Goal: Transaction & Acquisition: Download file/media

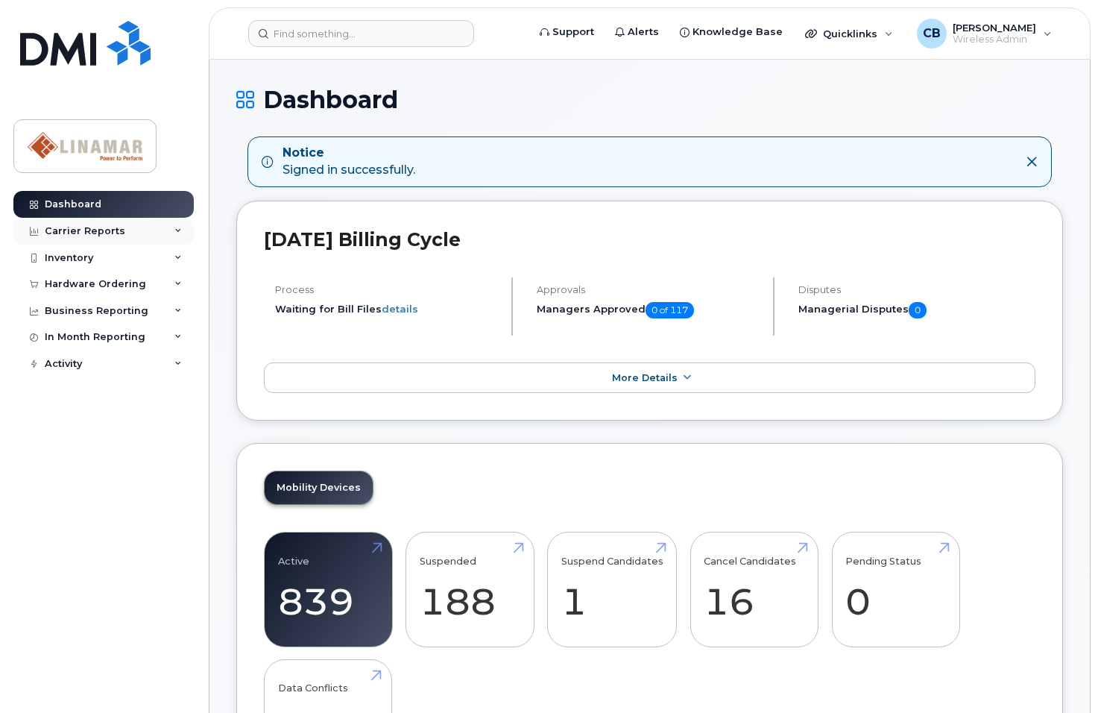
click at [179, 230] on icon at bounding box center [177, 230] width 7 height 7
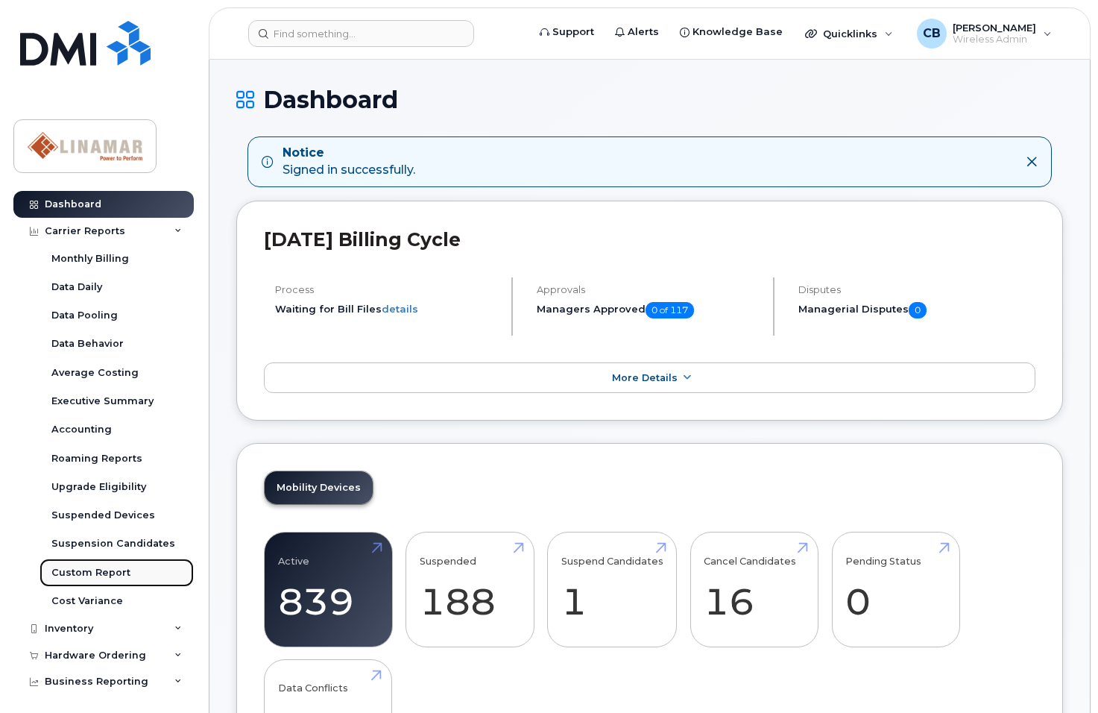
click at [75, 572] on div "Custom Report" at bounding box center [90, 572] width 79 height 13
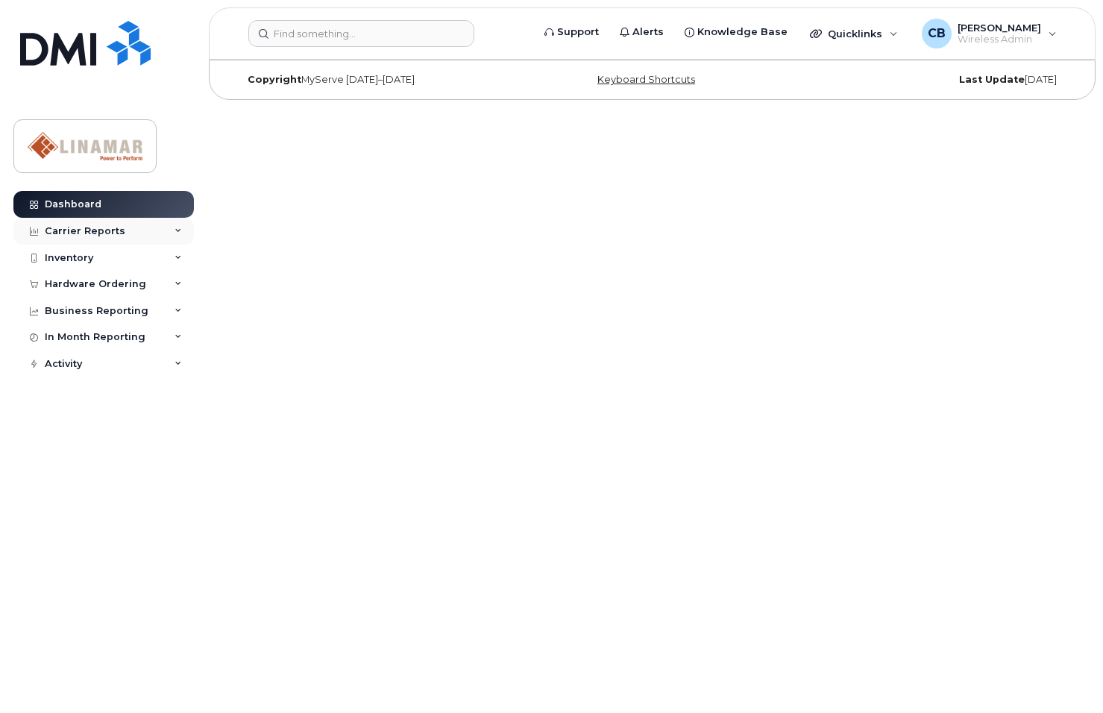
click at [99, 231] on div "Carrier Reports" at bounding box center [85, 231] width 81 height 12
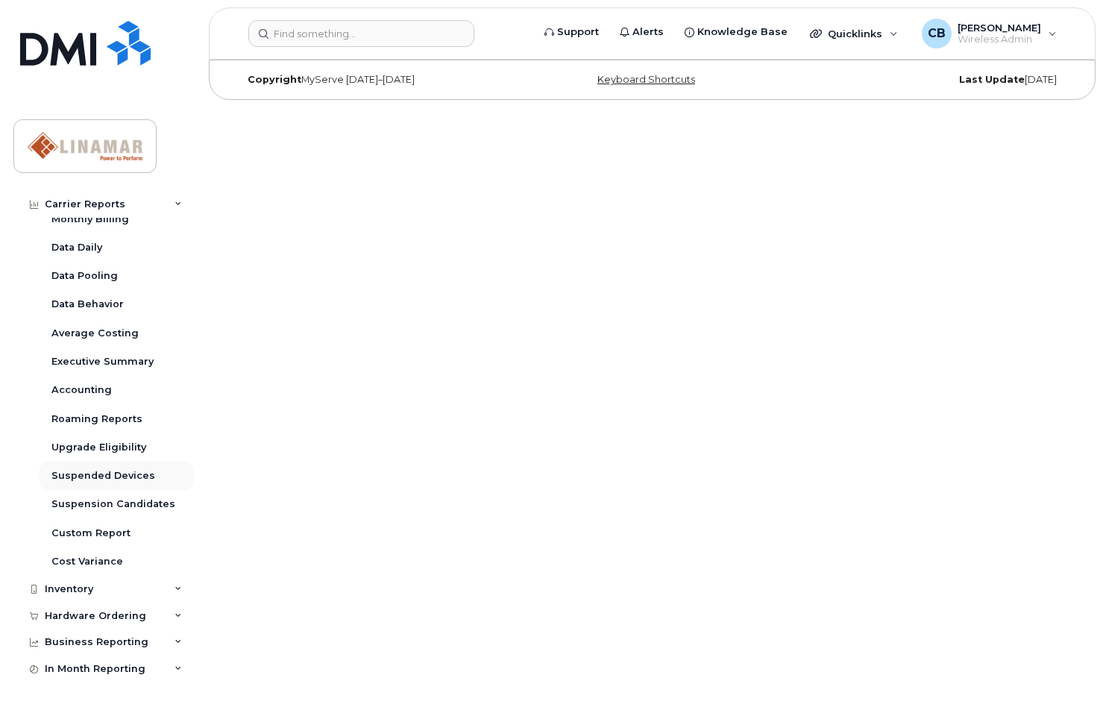
scroll to position [57, 0]
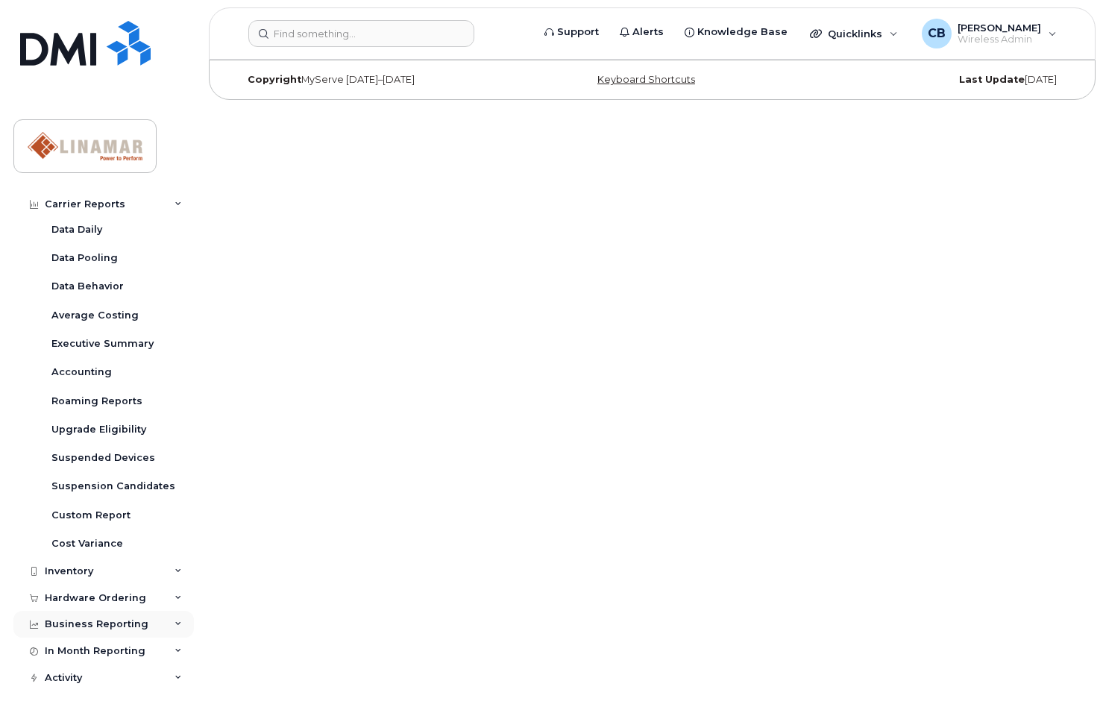
click at [57, 621] on div "Business Reporting" at bounding box center [97, 624] width 104 height 12
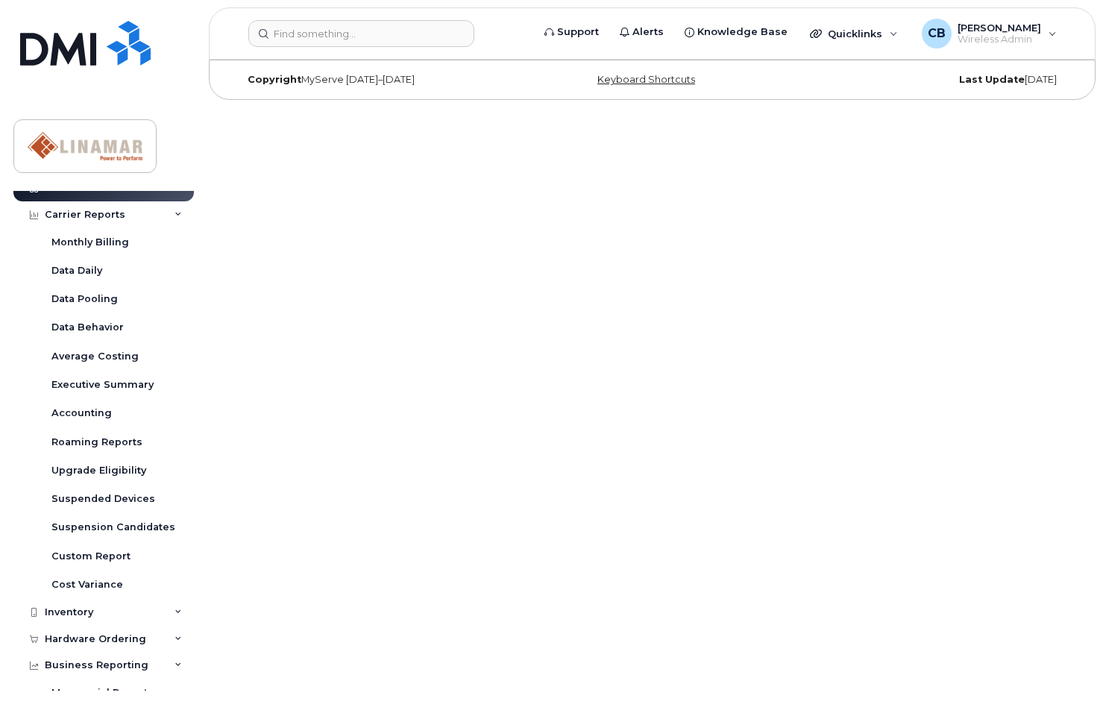
scroll to position [0, 0]
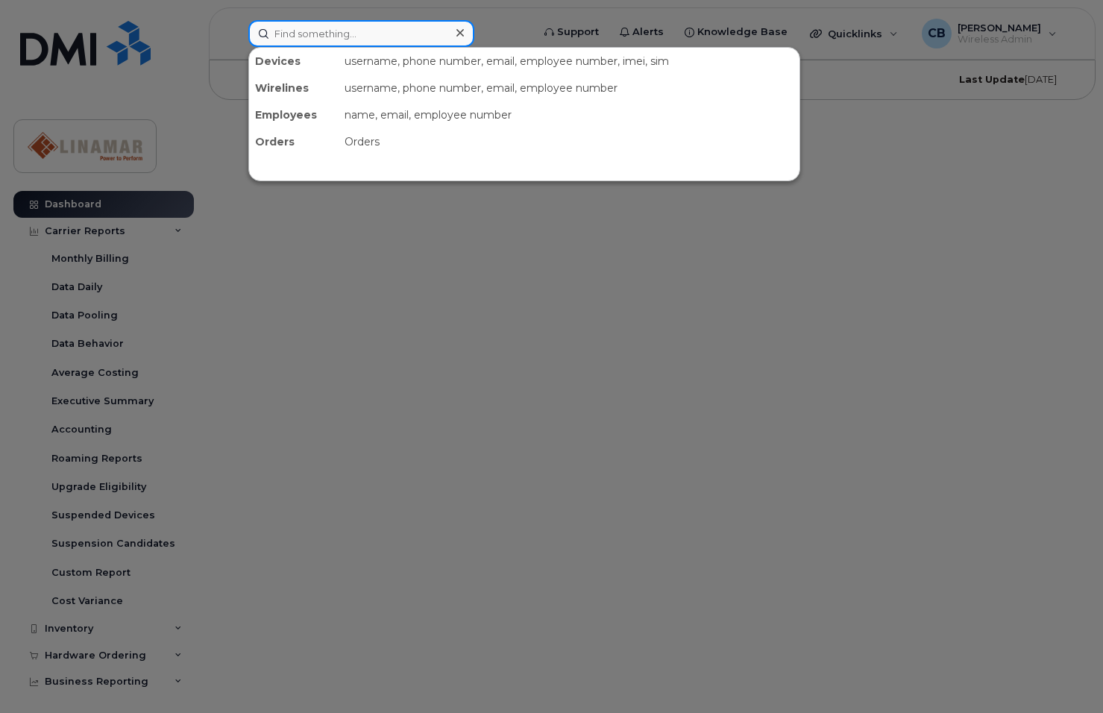
click at [344, 32] on input at bounding box center [361, 33] width 226 height 27
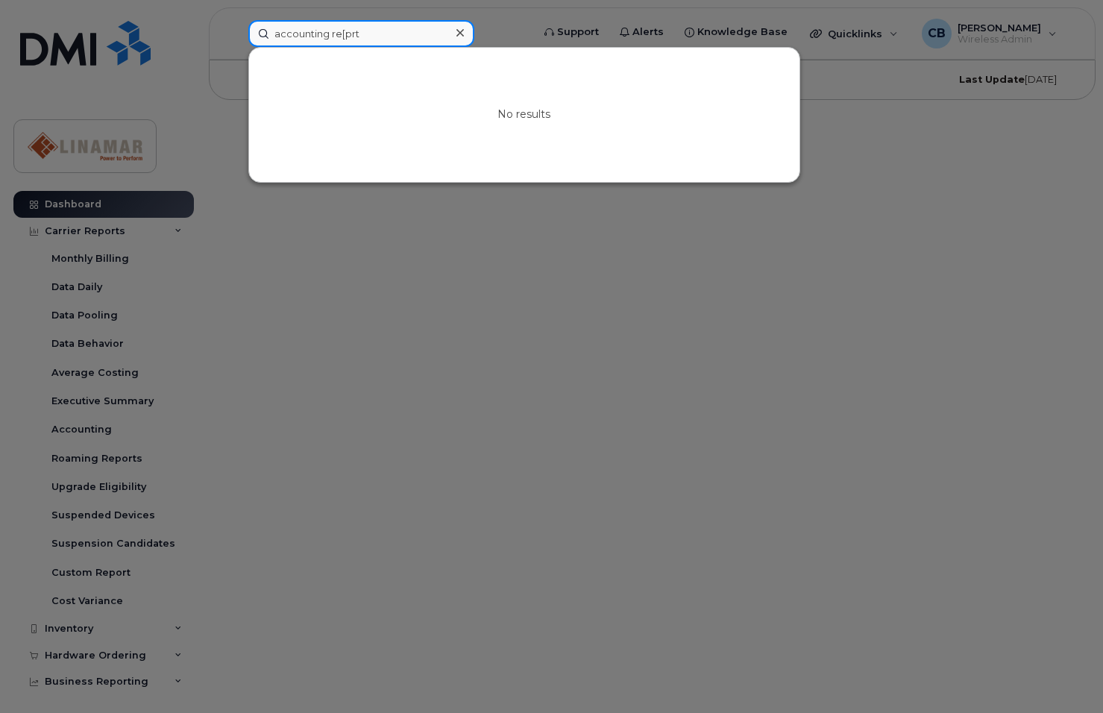
type input "accounting re[prt"
drag, startPoint x: 370, startPoint y: 32, endPoint x: 324, endPoint y: 10, distance: 51.0
click at [241, 34] on div "accounting re[prt No results" at bounding box center [384, 33] width 297 height 27
click at [113, 226] on div at bounding box center [551, 356] width 1103 height 713
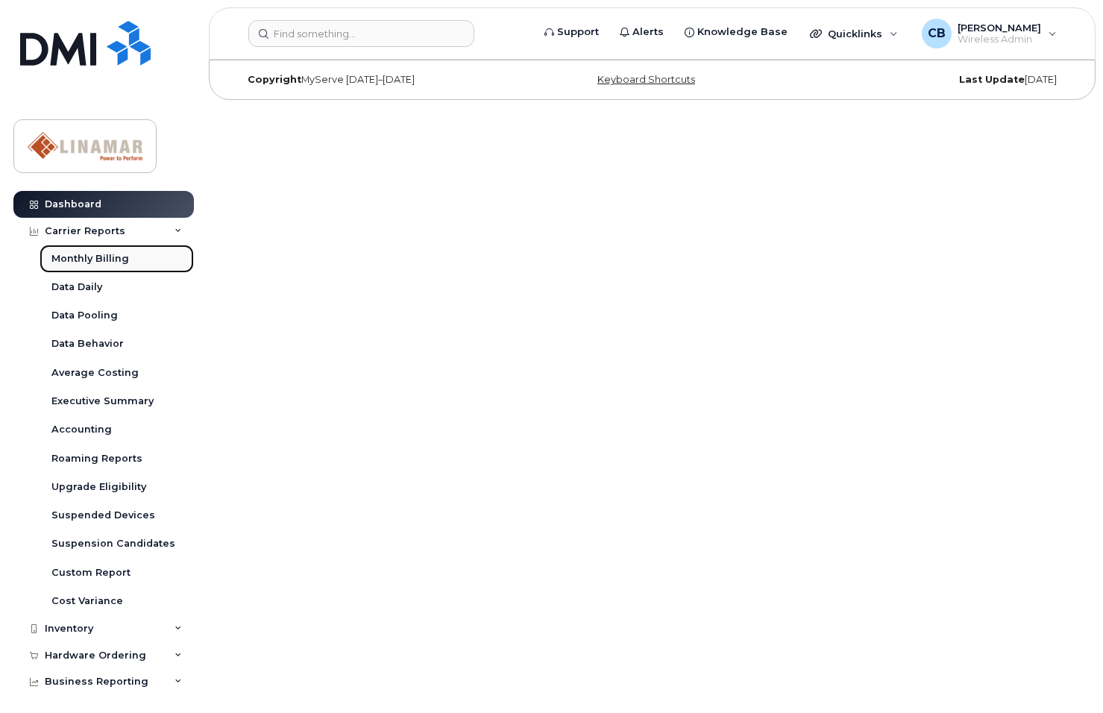
drag, startPoint x: 90, startPoint y: 256, endPoint x: 98, endPoint y: 261, distance: 8.7
click at [91, 256] on div "Monthly Billing" at bounding box center [90, 258] width 78 height 13
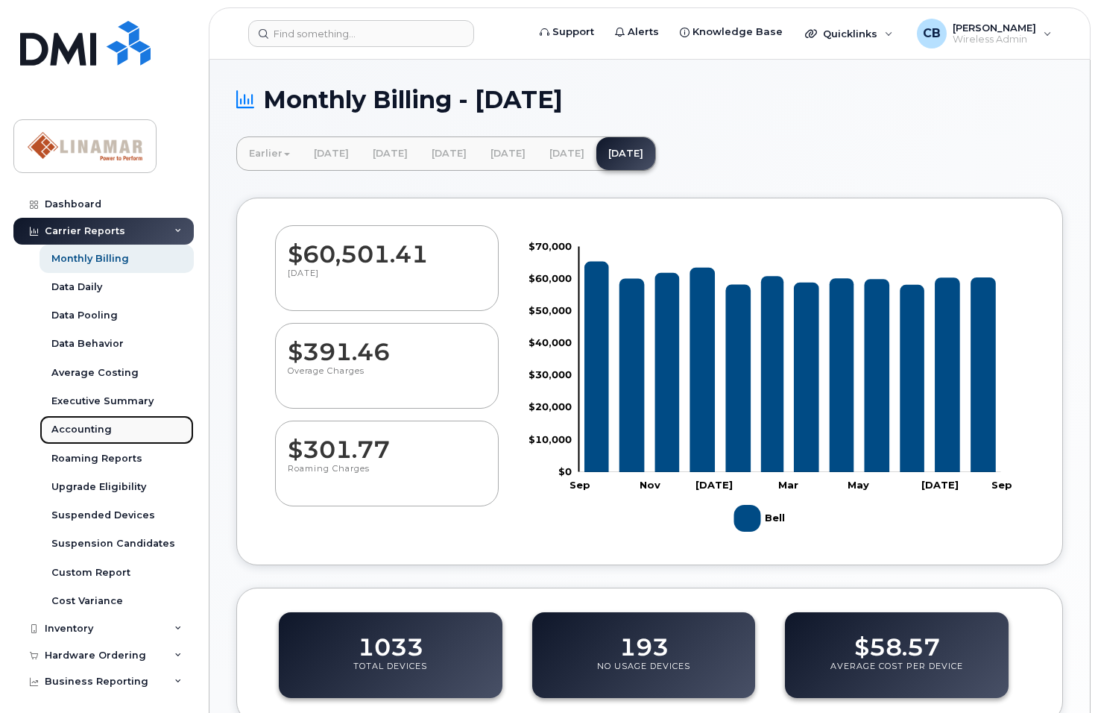
click at [91, 428] on div "Accounting" at bounding box center [81, 429] width 60 height 13
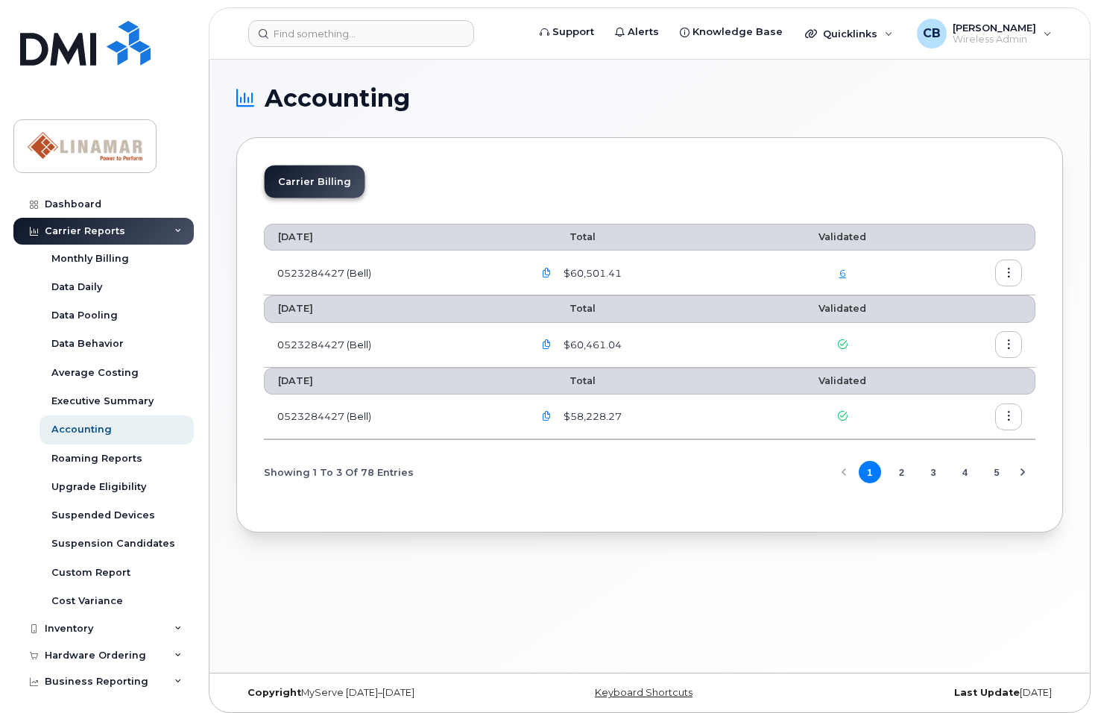
click at [846, 272] on link "6" at bounding box center [843, 273] width 7 height 12
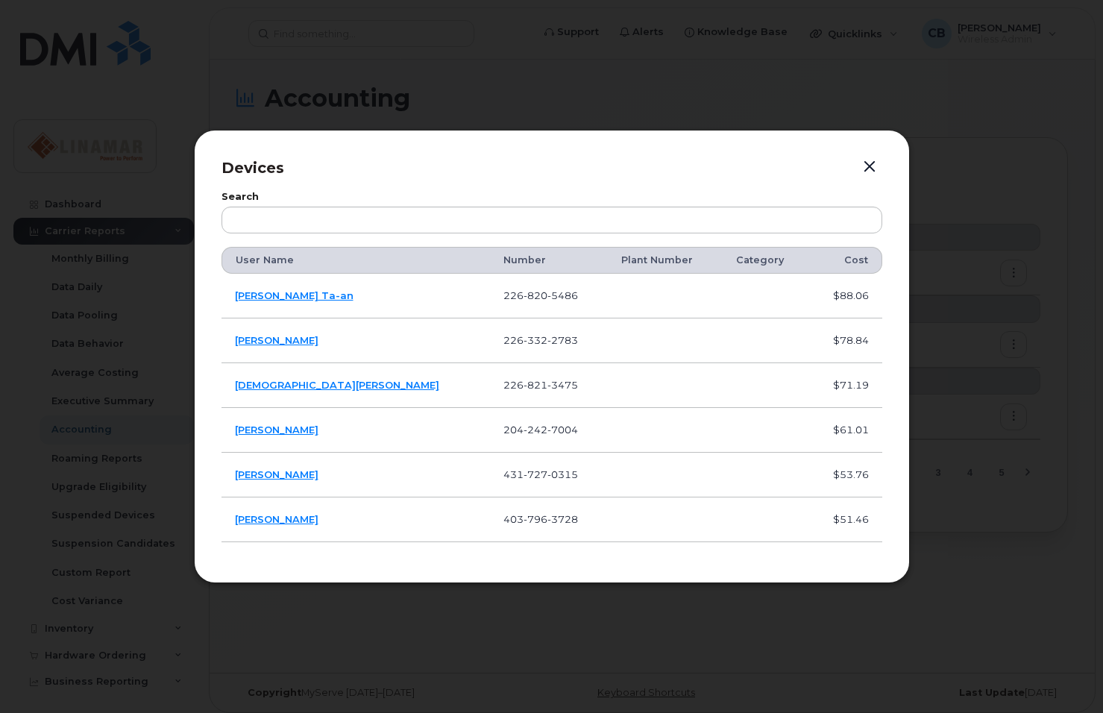
click at [876, 175] on button "button" at bounding box center [869, 167] width 22 height 21
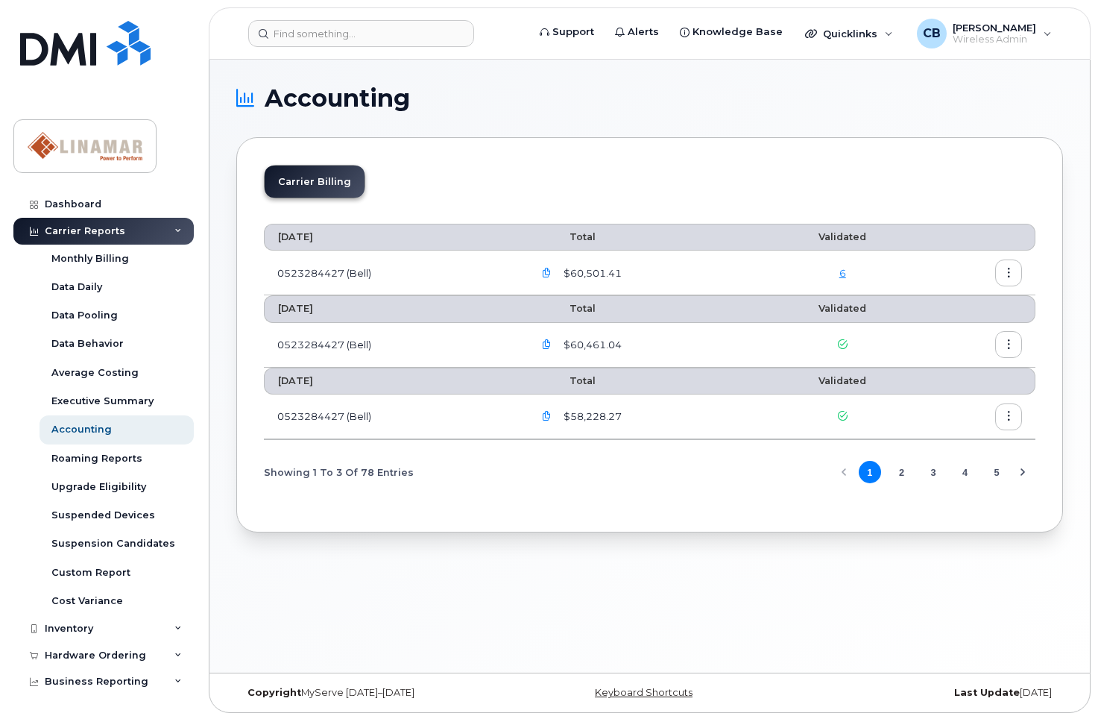
click at [1012, 267] on button "button" at bounding box center [1008, 272] width 27 height 27
click at [933, 328] on span "Download" at bounding box center [941, 333] width 58 height 13
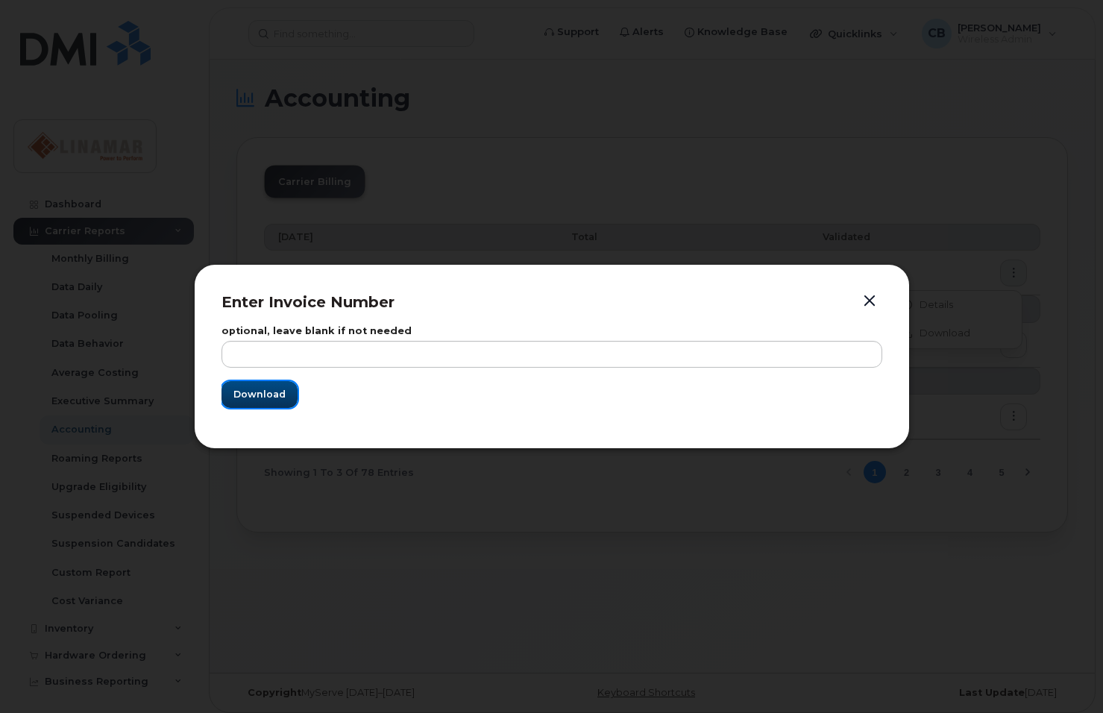
click at [251, 391] on span "Download" at bounding box center [259, 394] width 52 height 14
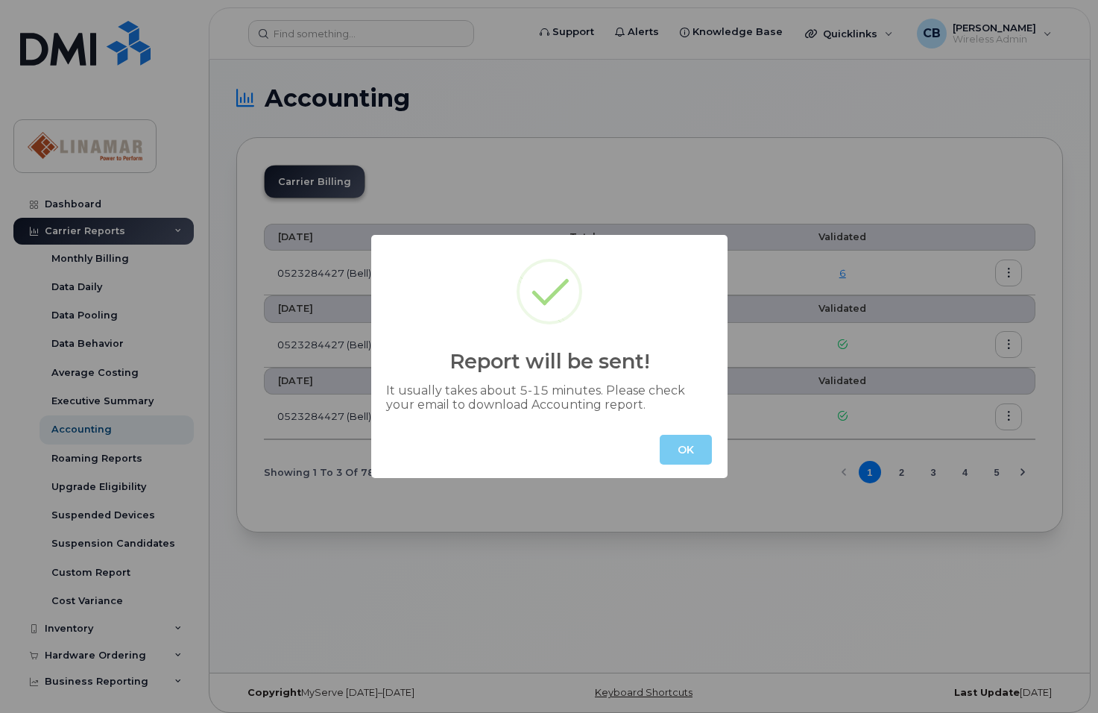
click at [677, 441] on button "OK" at bounding box center [686, 450] width 52 height 30
